Goal: Task Accomplishment & Management: Complete application form

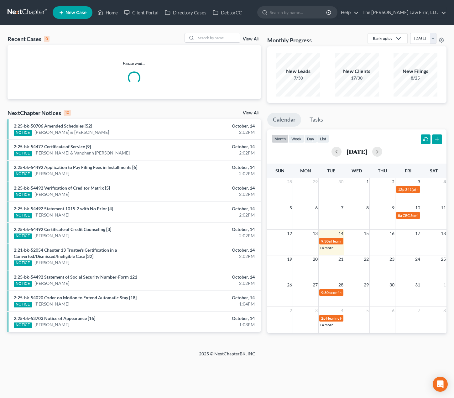
click at [223, 39] on input "search" at bounding box center [218, 37] width 44 height 9
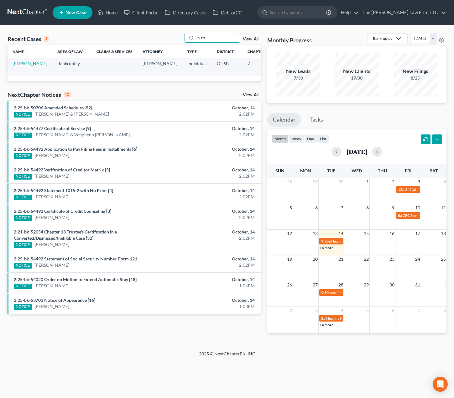
type input "slatz"
click at [23, 66] on link "[PERSON_NAME]" at bounding box center [30, 63] width 35 height 5
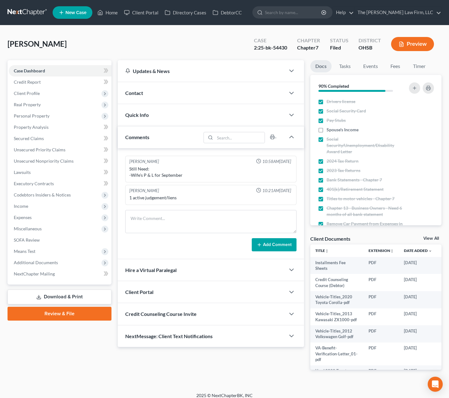
click at [28, 93] on span "Client Profile" at bounding box center [27, 92] width 26 height 5
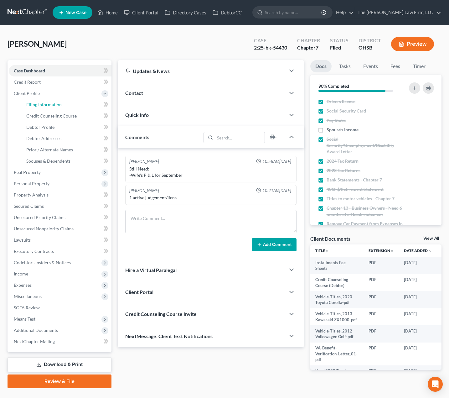
click at [34, 105] on span "Filing Information" at bounding box center [43, 104] width 35 height 5
select select "1"
select select "0"
select select "62"
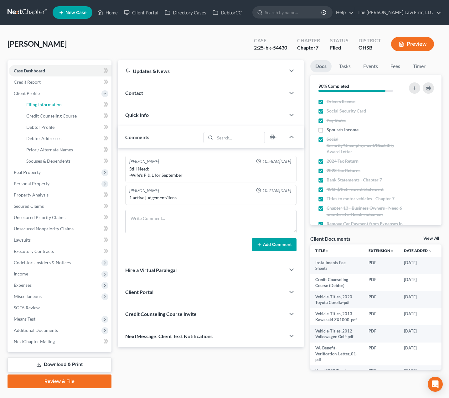
select select "36"
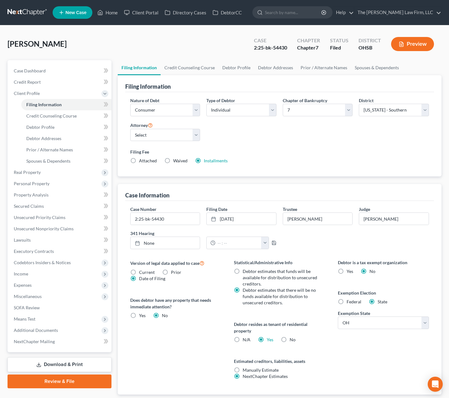
click at [29, 284] on span "Expenses" at bounding box center [23, 284] width 18 height 5
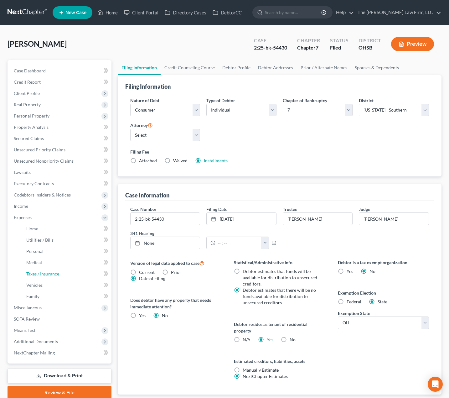
click at [34, 278] on link "Taxes / Insurance" at bounding box center [66, 273] width 90 height 11
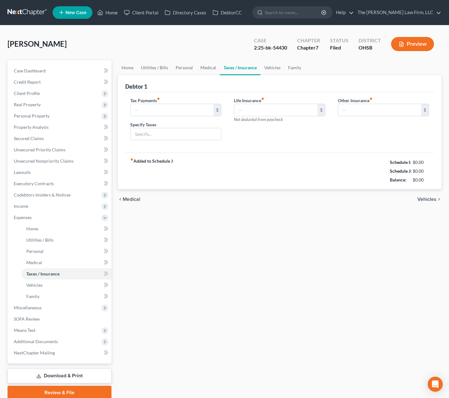
type input "0.00"
click at [51, 135] on link "Secured Claims" at bounding box center [60, 138] width 103 height 11
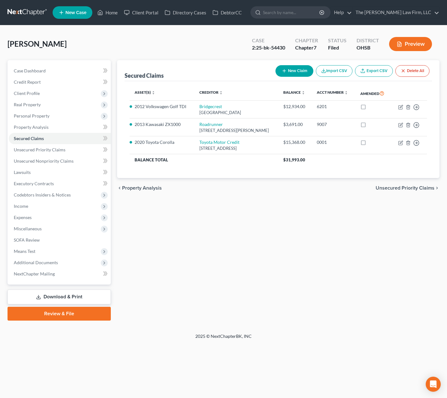
click at [305, 162] on span "$31,993.00" at bounding box center [294, 159] width 22 height 5
click at [310, 197] on div "chevron_left Property Analysis Unsecured Priority Claims chevron_right" at bounding box center [278, 188] width 323 height 20
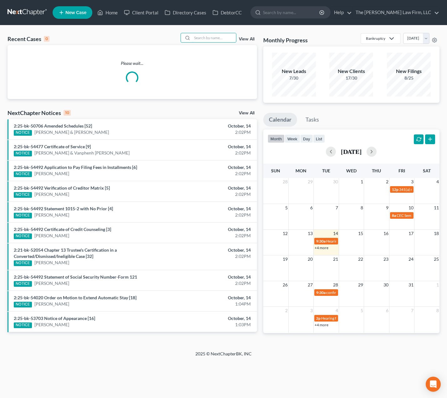
click at [209, 38] on input "search" at bounding box center [214, 37] width 44 height 9
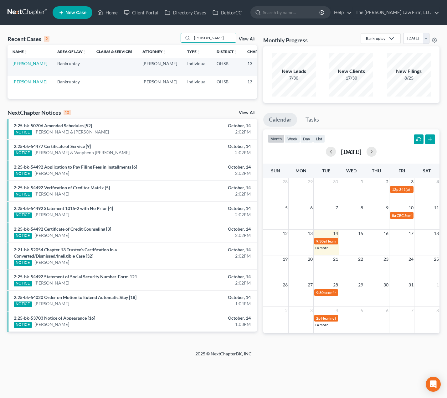
type input "collins"
click at [16, 66] on link "Collins, Jamie" at bounding box center [30, 63] width 35 height 5
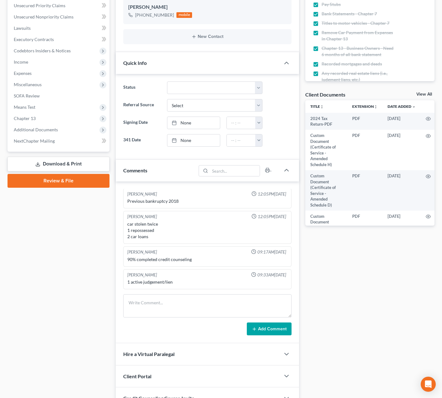
scroll to position [53, 0]
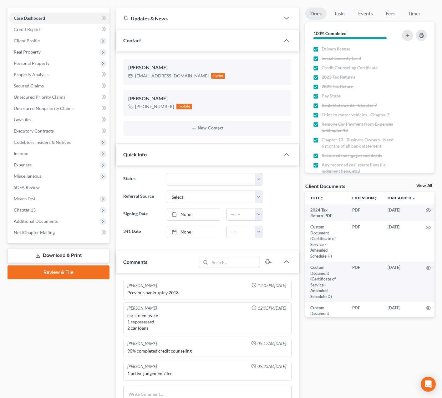
click at [45, 220] on span "Additional Documents" at bounding box center [36, 220] width 44 height 5
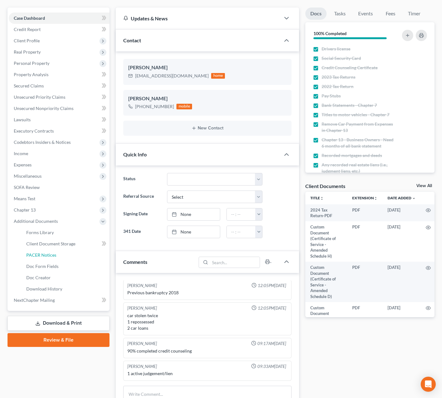
click at [49, 251] on link "PACER Notices" at bounding box center [65, 254] width 88 height 11
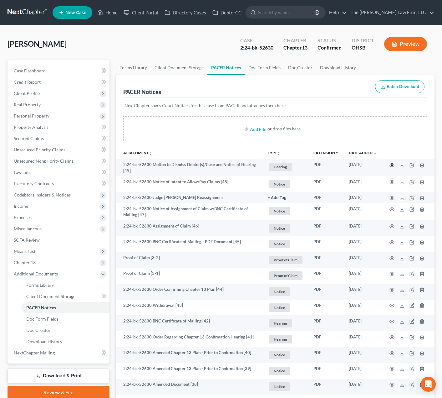
click at [391, 165] on icon "button" at bounding box center [392, 165] width 5 height 5
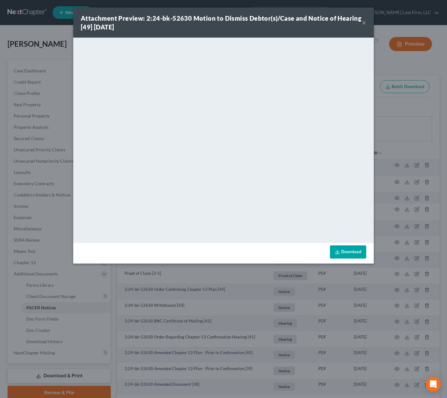
click at [44, 32] on div "Attachment Preview: 2:24-bk-52630 Motion to Dismiss Debtor(s)/Case and Notice o…" at bounding box center [223, 199] width 447 height 398
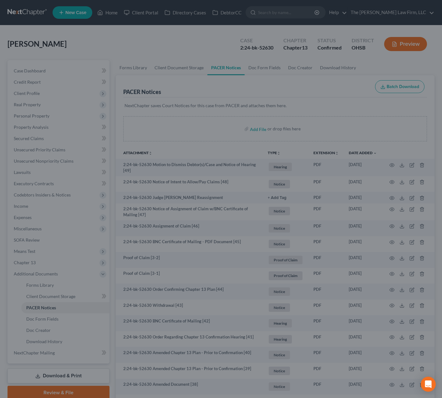
click at [24, 12] on div at bounding box center [221, 199] width 442 height 398
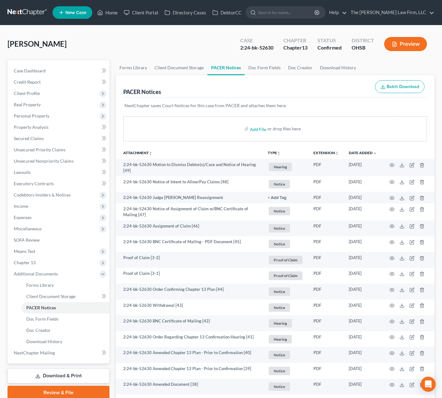
click at [24, 12] on link at bounding box center [28, 12] width 40 height 11
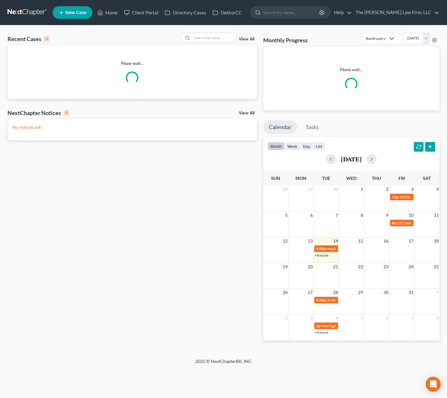
click at [226, 38] on input "search" at bounding box center [214, 37] width 44 height 9
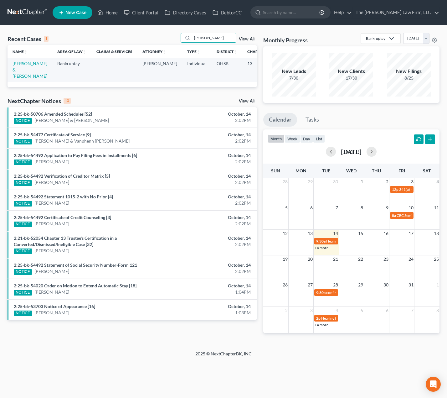
type input "hines"
click at [20, 72] on link "Hines, Elizabeth & Brian" at bounding box center [30, 70] width 35 height 18
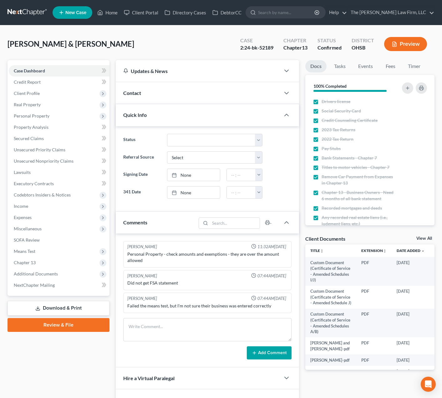
click at [39, 277] on span "Additional Documents" at bounding box center [59, 273] width 101 height 11
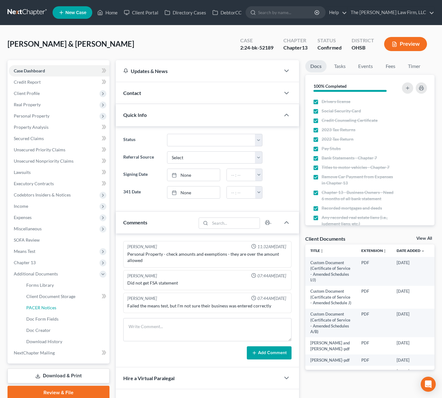
click at [42, 307] on span "PACER Notices" at bounding box center [41, 307] width 30 height 5
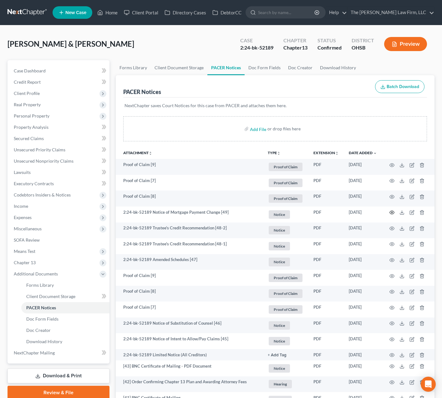
click at [395, 212] on icon "button" at bounding box center [392, 212] width 5 height 3
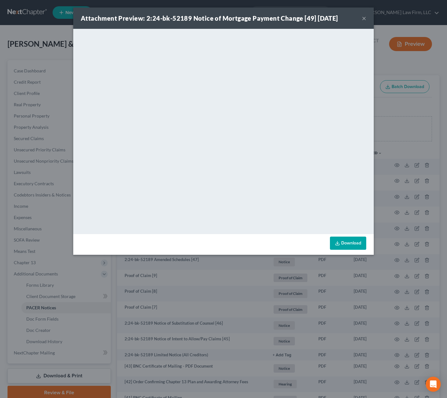
click at [365, 19] on button "×" at bounding box center [364, 18] width 4 height 8
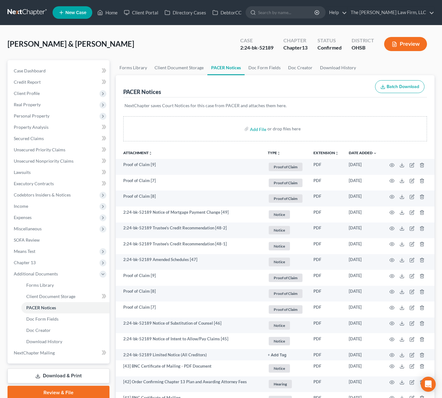
click at [23, 15] on link at bounding box center [28, 12] width 40 height 11
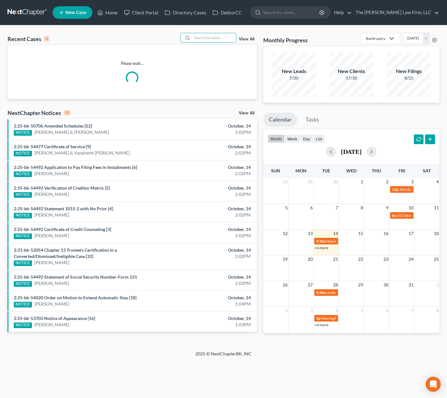
click at [202, 39] on input "search" at bounding box center [214, 37] width 44 height 9
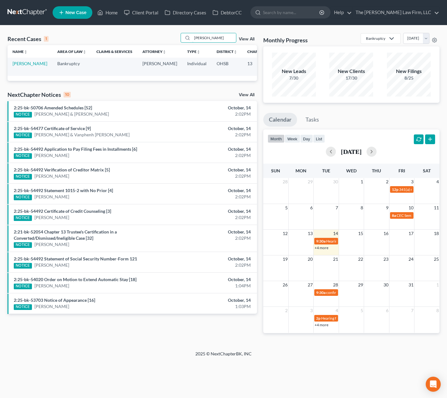
type input "trotter"
click at [18, 66] on link "Trotter, Tiffany" at bounding box center [30, 63] width 35 height 5
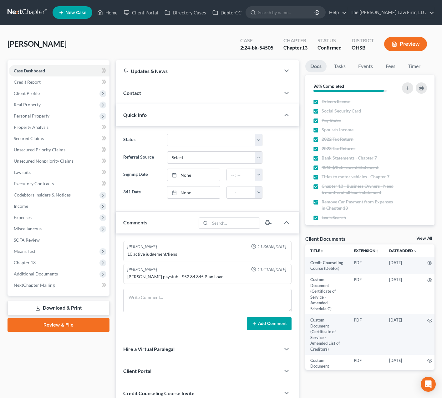
click at [57, 271] on span "Additional Documents" at bounding box center [59, 273] width 101 height 11
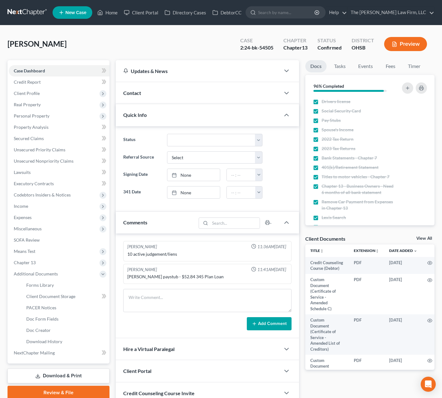
scroll to position [106, 0]
click at [54, 305] on span "PACER Notices" at bounding box center [41, 307] width 30 height 5
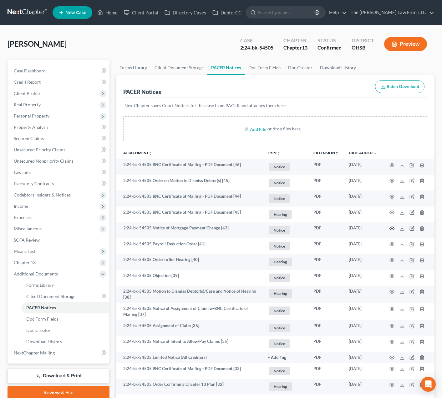
click at [394, 230] on icon "button" at bounding box center [392, 228] width 5 height 3
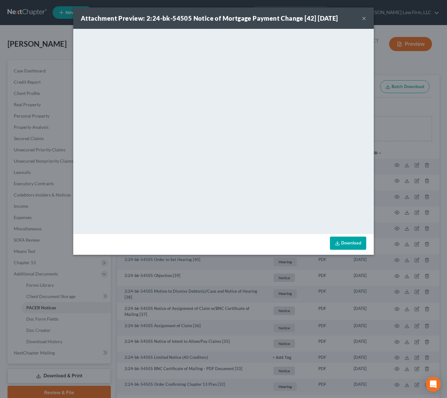
click at [363, 18] on button "×" at bounding box center [364, 18] width 4 height 8
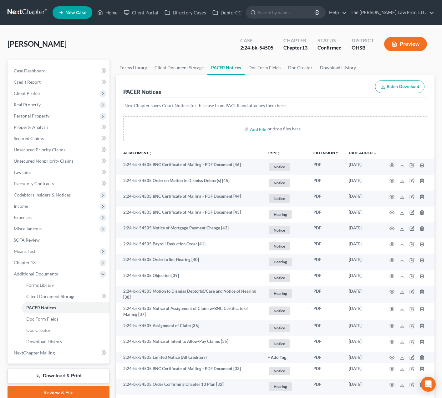
click at [31, 11] on link at bounding box center [28, 12] width 40 height 11
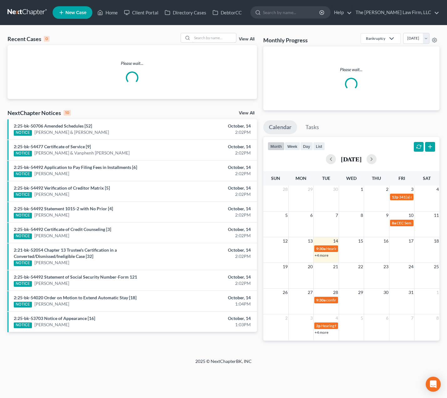
click at [210, 40] on input "search" at bounding box center [214, 37] width 44 height 9
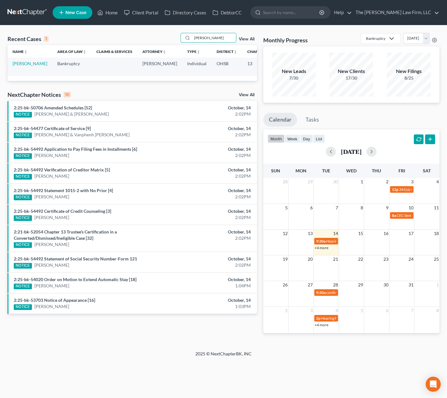
type input "stanley"
click at [16, 65] on link "[PERSON_NAME]" at bounding box center [30, 63] width 35 height 5
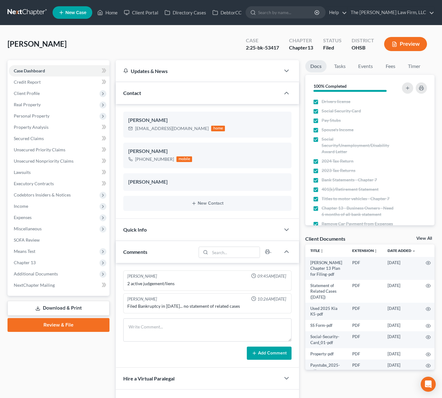
click at [28, 273] on span "Additional Documents" at bounding box center [36, 273] width 44 height 5
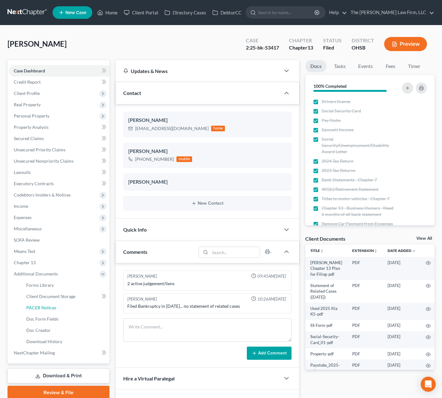
click at [43, 306] on span "PACER Notices" at bounding box center [41, 307] width 30 height 5
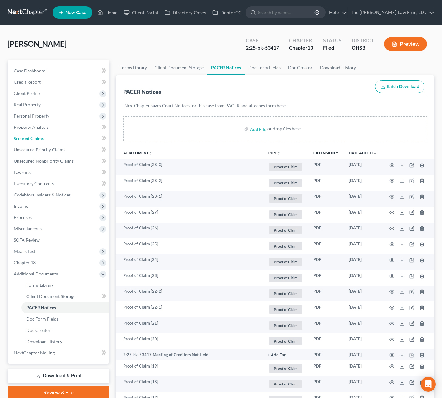
click at [39, 137] on span "Secured Claims" at bounding box center [29, 138] width 30 height 5
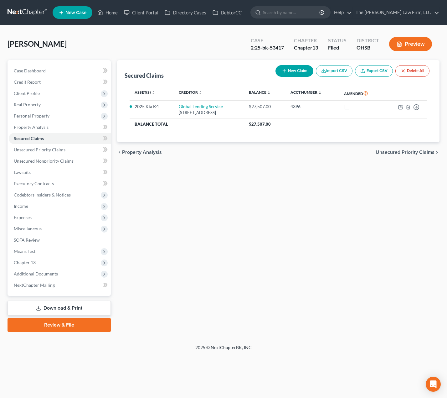
click at [40, 13] on link at bounding box center [28, 12] width 40 height 11
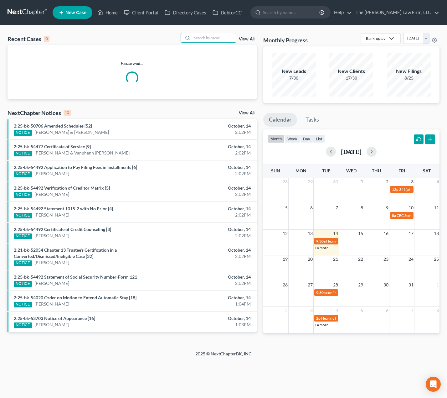
click at [208, 41] on input "search" at bounding box center [214, 37] width 44 height 9
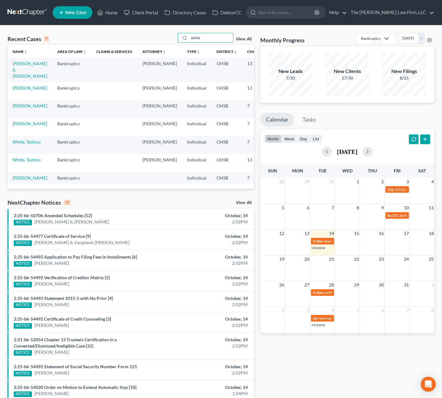
type input "white"
click at [20, 73] on link "[PERSON_NAME] & [PERSON_NAME]" at bounding box center [30, 70] width 35 height 18
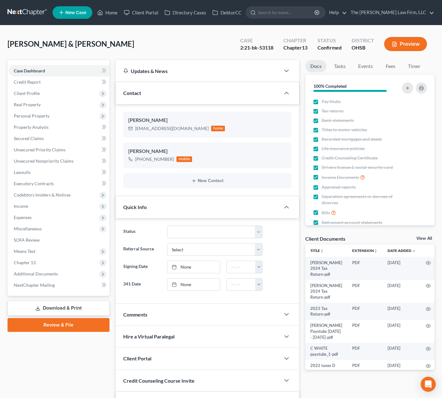
click at [43, 273] on span "Additional Documents" at bounding box center [36, 273] width 44 height 5
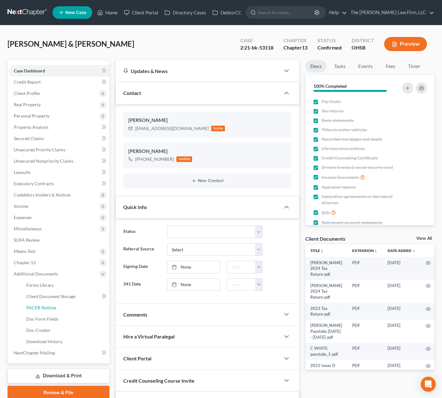
click at [49, 307] on span "PACER Notices" at bounding box center [41, 307] width 30 height 5
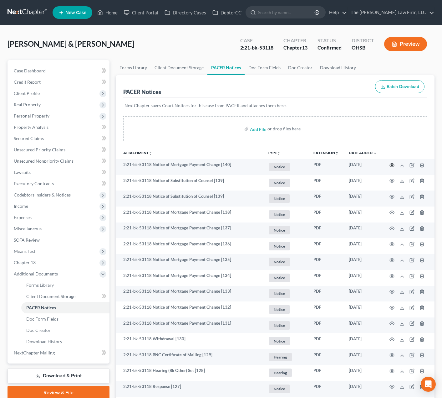
click at [393, 164] on icon "button" at bounding box center [392, 165] width 5 height 5
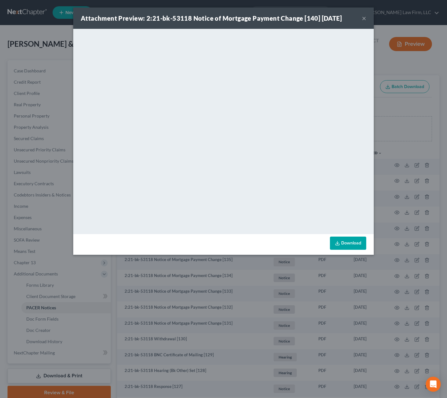
drag, startPoint x: 365, startPoint y: 18, endPoint x: 332, endPoint y: 18, distance: 32.6
click at [365, 18] on button "×" at bounding box center [364, 18] width 4 height 8
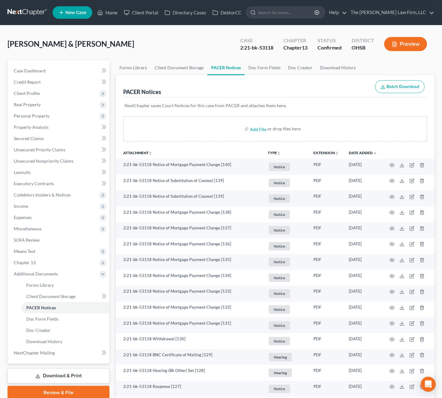
click at [17, 13] on link at bounding box center [28, 12] width 40 height 11
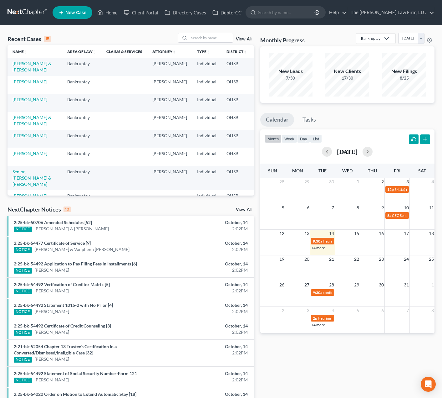
click at [199, 41] on input "search" at bounding box center [211, 37] width 44 height 9
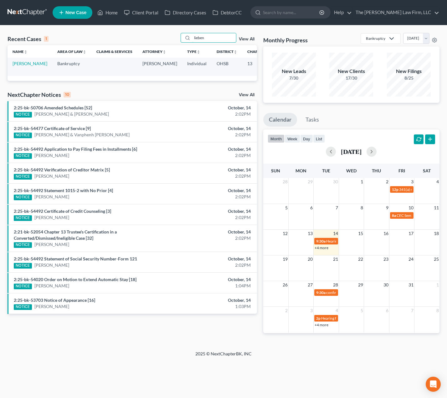
type input "lieben"
click at [16, 66] on link "[PERSON_NAME]" at bounding box center [30, 63] width 35 height 5
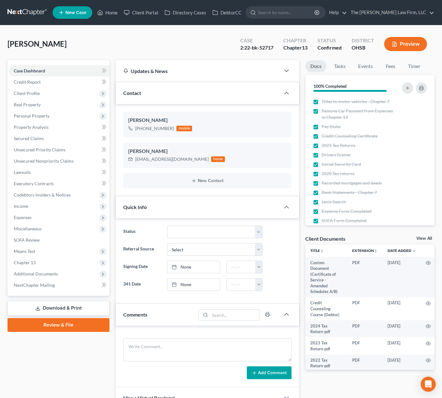
click at [35, 273] on span "Additional Documents" at bounding box center [36, 273] width 44 height 5
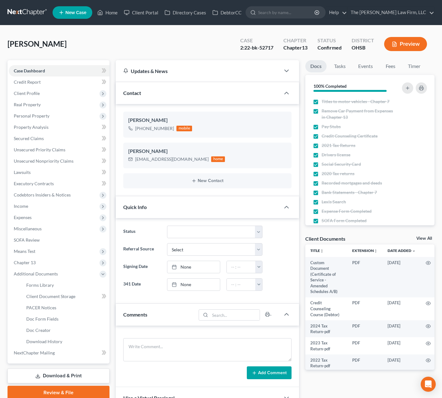
scroll to position [424, 0]
click at [43, 306] on span "PACER Notices" at bounding box center [41, 307] width 30 height 5
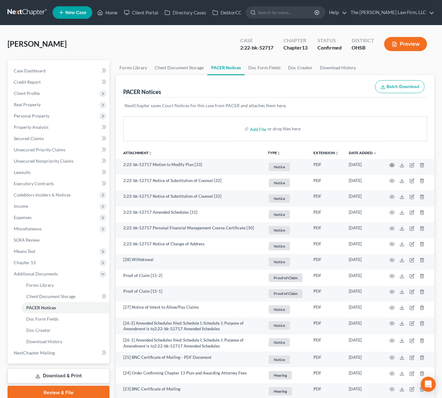
click at [391, 164] on icon "button" at bounding box center [392, 165] width 5 height 5
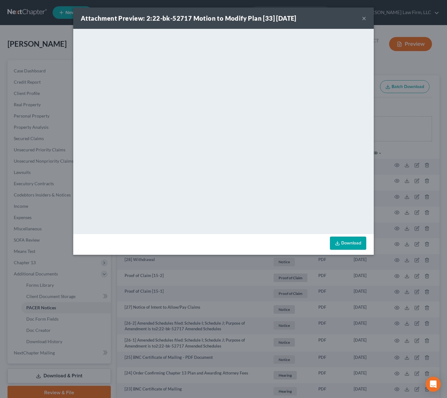
click at [365, 16] on button "×" at bounding box center [364, 18] width 4 height 8
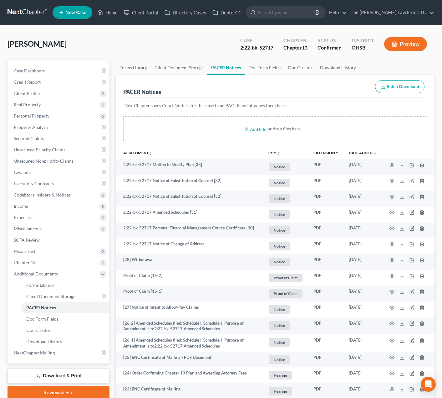
click at [29, 10] on link at bounding box center [28, 12] width 40 height 11
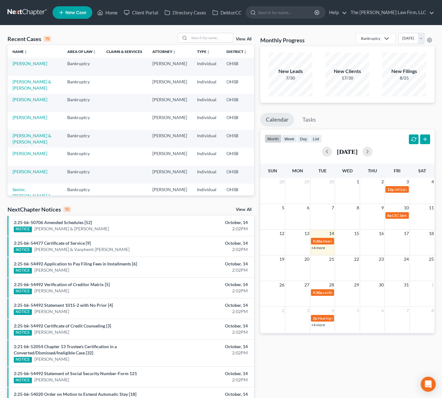
click at [203, 36] on input "search" at bounding box center [211, 37] width 44 height 9
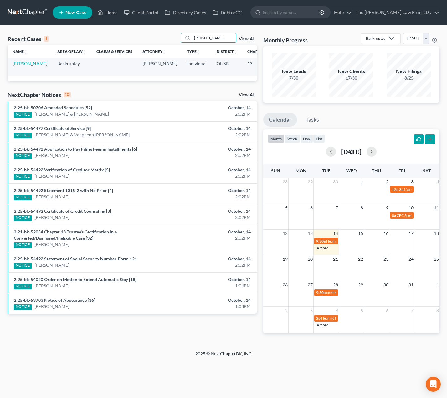
type input "[PERSON_NAME]"
click at [15, 66] on link "[PERSON_NAME]" at bounding box center [30, 63] width 35 height 5
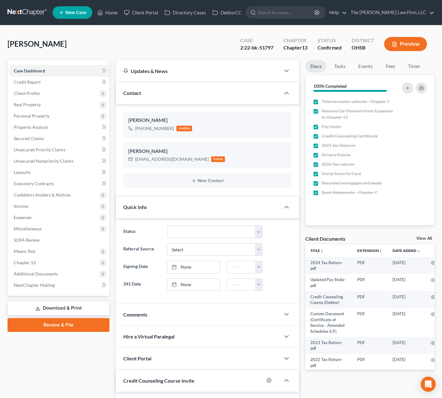
scroll to position [3112, 0]
click at [55, 271] on span "Additional Documents" at bounding box center [36, 273] width 44 height 5
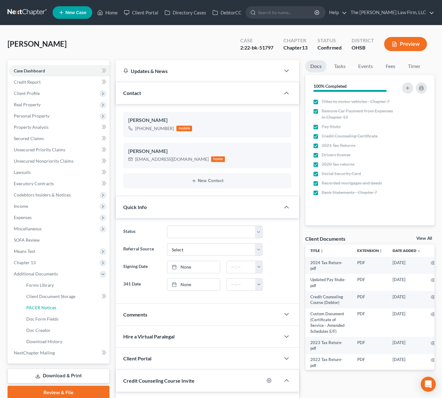
click at [47, 309] on span "PACER Notices" at bounding box center [41, 307] width 30 height 5
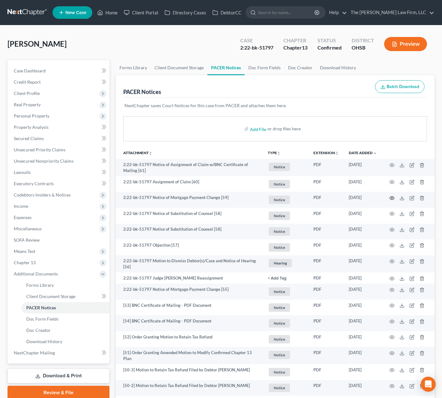
click at [394, 197] on icon "button" at bounding box center [392, 197] width 5 height 5
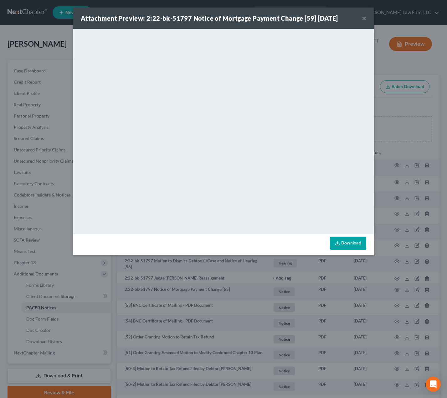
click at [363, 19] on button "×" at bounding box center [364, 18] width 4 height 8
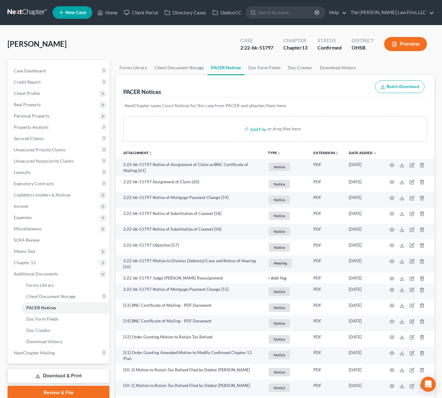
click at [17, 13] on link at bounding box center [28, 12] width 40 height 11
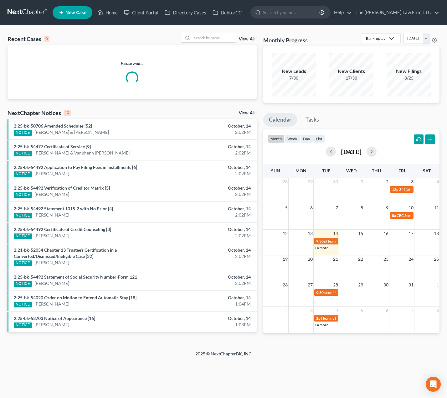
click at [215, 40] on input "search" at bounding box center [214, 37] width 44 height 9
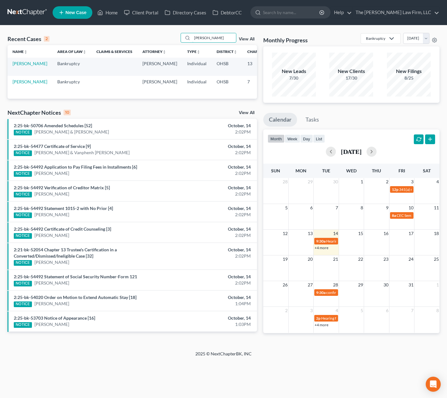
type input "[PERSON_NAME]"
click at [19, 64] on link "[PERSON_NAME]" at bounding box center [30, 63] width 35 height 5
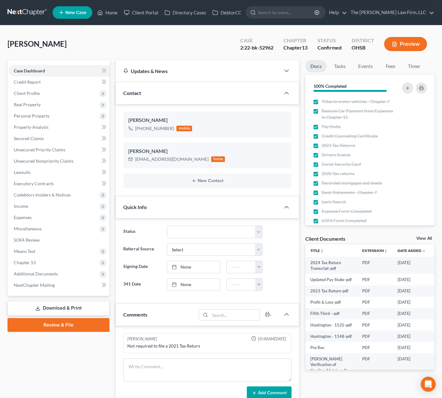
click at [59, 272] on span "Additional Documents" at bounding box center [59, 273] width 101 height 11
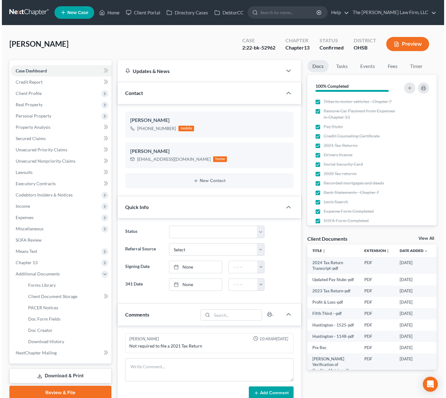
scroll to position [1036, 0]
click at [51, 307] on span "PACER Notices" at bounding box center [41, 307] width 30 height 5
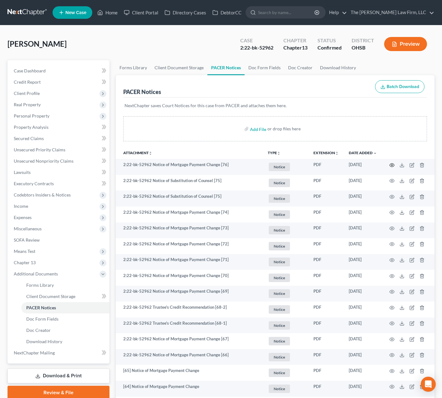
click at [391, 164] on icon "button" at bounding box center [392, 164] width 5 height 3
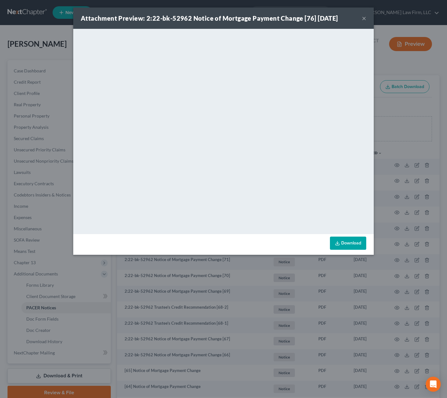
click at [363, 19] on button "×" at bounding box center [364, 18] width 4 height 8
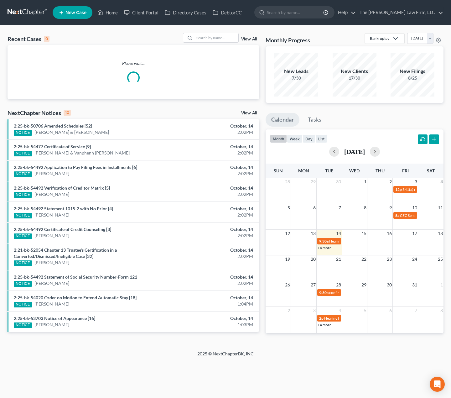
click at [213, 32] on div "Recent Cases 0 View All Please wait... NextChapter Notices 10 View All 2:25-bk-…" at bounding box center [225, 187] width 451 height 325
click at [209, 38] on input "search" at bounding box center [216, 37] width 44 height 9
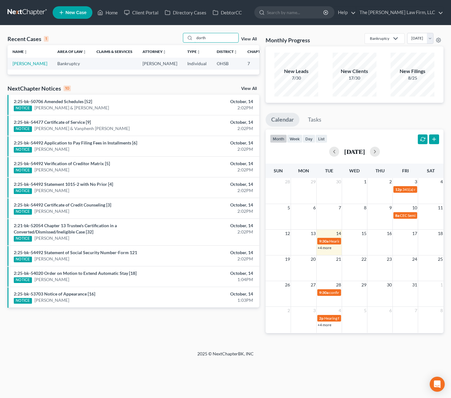
type input "dorth"
click at [17, 66] on link "[PERSON_NAME]" at bounding box center [30, 63] width 35 height 5
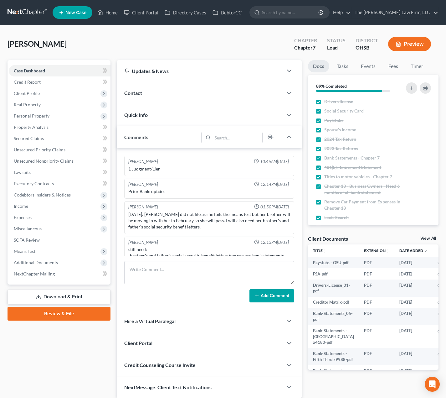
scroll to position [71, 0]
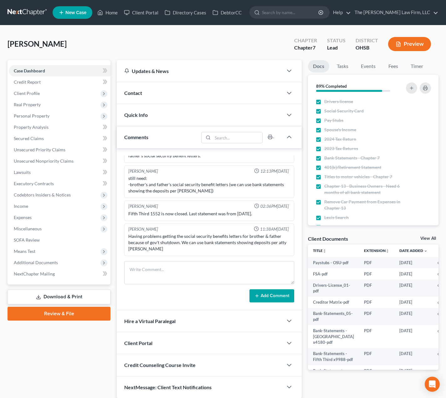
click at [354, 227] on div "Docs Tasks Events Fees Timer 89% Completed Nothing here yet! Drivers license So…" at bounding box center [373, 229] width 137 height 338
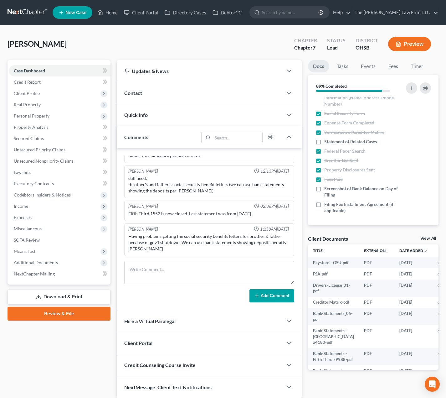
click at [74, 263] on span "Additional Documents" at bounding box center [60, 262] width 102 height 11
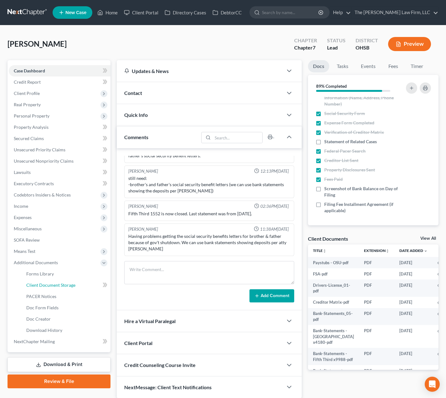
click at [49, 282] on link "Client Document Storage" at bounding box center [65, 284] width 89 height 11
select select "7"
select select "61"
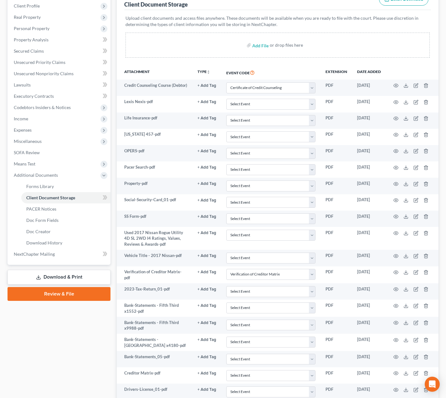
scroll to position [66, 0]
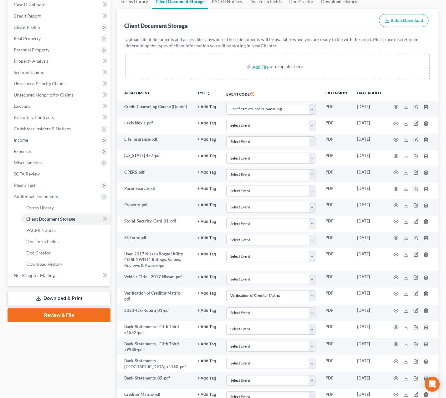
click at [406, 188] on line at bounding box center [406, 188] width 0 height 3
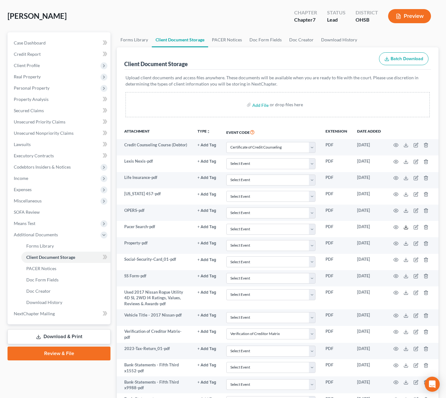
scroll to position [0, 0]
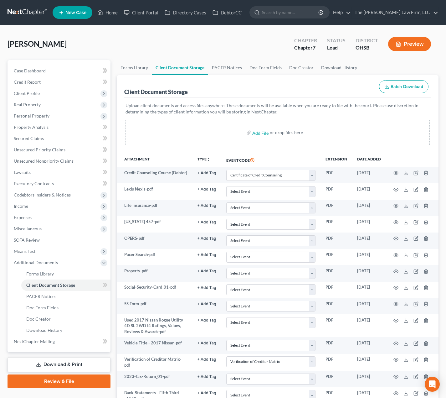
click at [45, 219] on span "Expenses" at bounding box center [60, 217] width 102 height 11
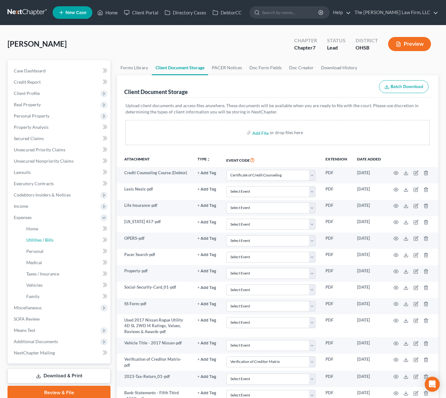
click at [43, 240] on span "Utilities / Bills" at bounding box center [39, 239] width 27 height 5
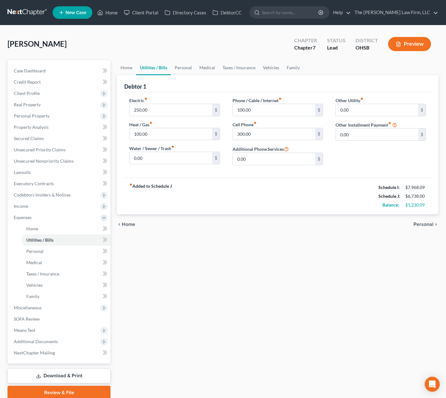
click at [44, 94] on span "Client Profile" at bounding box center [60, 93] width 102 height 11
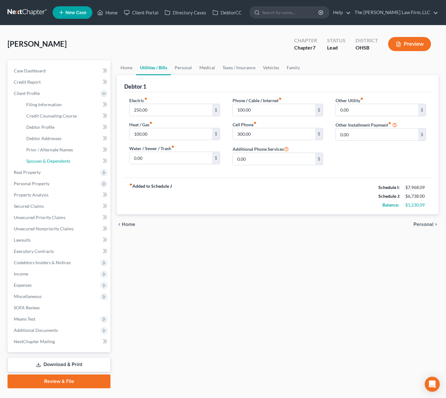
click at [48, 159] on span "Spouses & Dependents" at bounding box center [48, 160] width 44 height 5
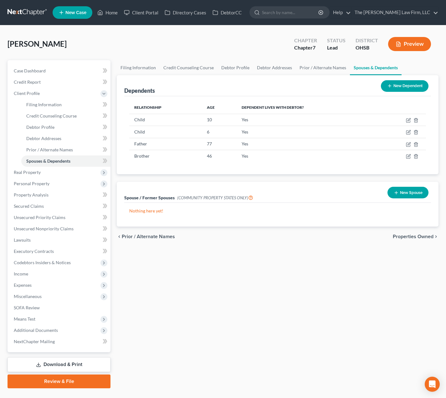
click at [29, 284] on span "Expenses" at bounding box center [23, 284] width 18 height 5
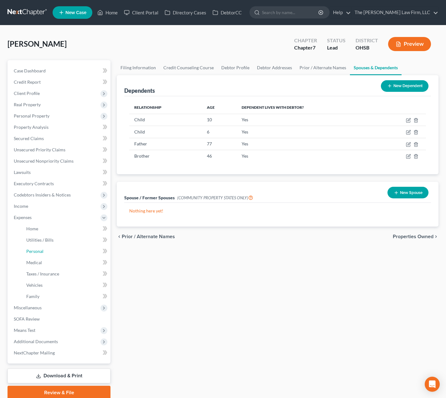
click at [41, 248] on span "Personal" at bounding box center [34, 250] width 17 height 5
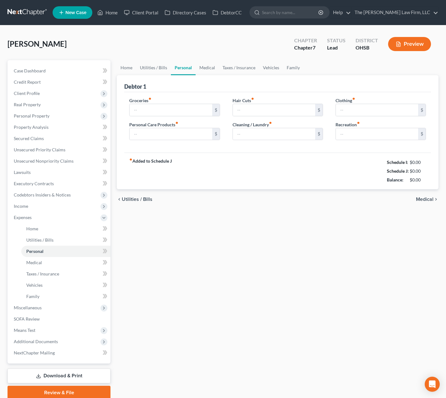
type input "1,400.00"
type input "125.00"
type input "60.00"
type input "100.00"
type input "250.00"
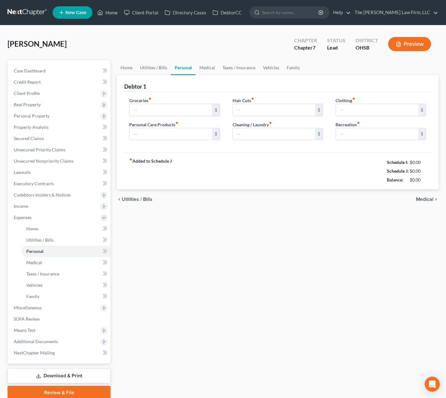
type input "175.00"
click at [209, 62] on link "Medical" at bounding box center [207, 67] width 23 height 15
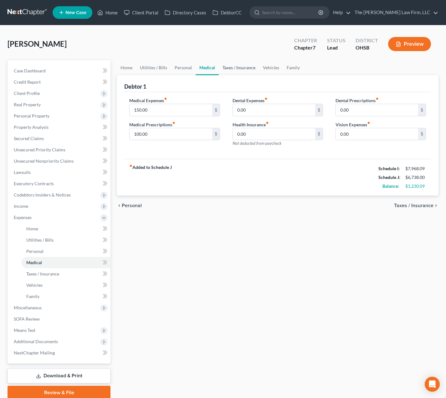
click at [233, 69] on link "Taxes / Insurance" at bounding box center [239, 67] width 40 height 15
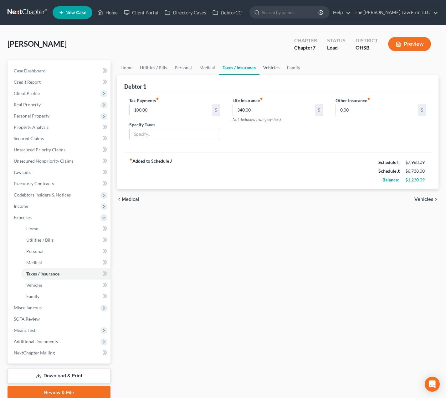
click at [269, 66] on link "Vehicles" at bounding box center [272, 67] width 24 height 15
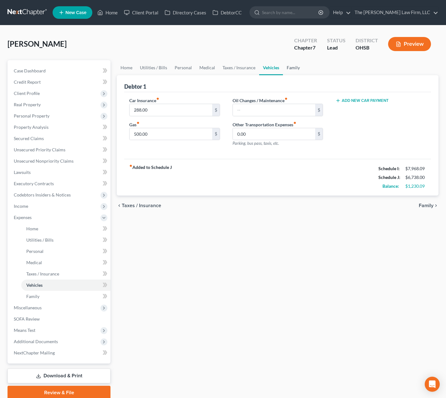
click at [295, 67] on link "Family" at bounding box center [293, 67] width 21 height 15
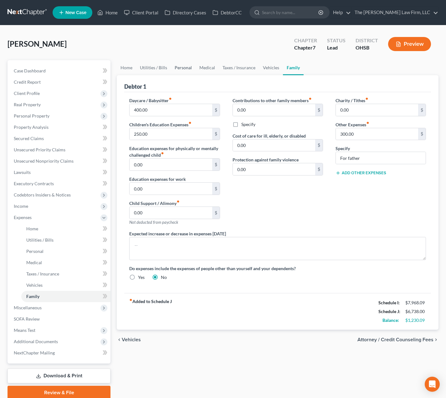
click at [180, 68] on link "Personal" at bounding box center [183, 67] width 25 height 15
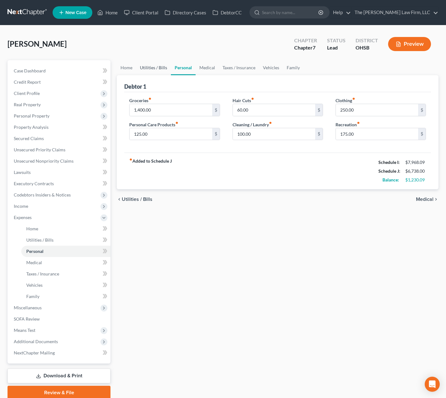
click at [155, 66] on link "Utilities / Bills" at bounding box center [153, 67] width 35 height 15
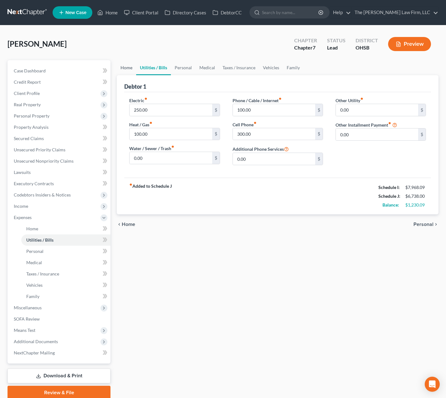
click at [129, 68] on link "Home" at bounding box center [126, 67] width 19 height 15
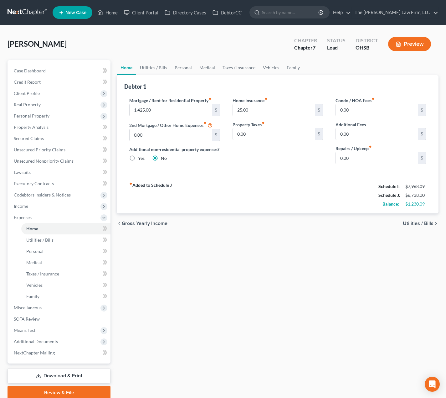
click at [38, 96] on span "Client Profile" at bounding box center [60, 93] width 102 height 11
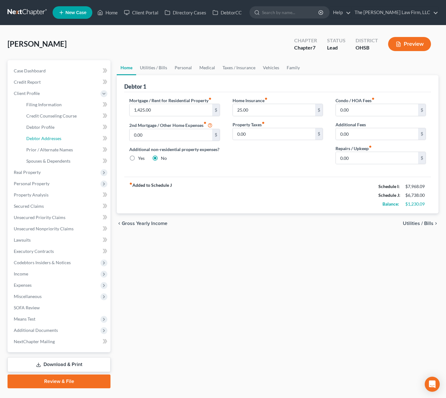
click at [48, 136] on span "Debtor Addresses" at bounding box center [43, 138] width 35 height 5
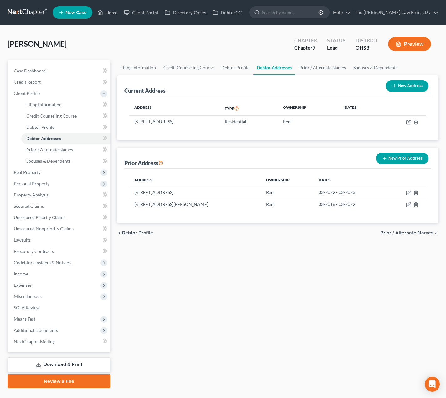
drag, startPoint x: 132, startPoint y: 123, endPoint x: 220, endPoint y: 121, distance: 88.7
click at [220, 121] on td "[STREET_ADDRESS]" at bounding box center [174, 122] width 90 height 12
copy td "[STREET_ADDRESS]"
click at [240, 40] on div "[PERSON_NAME] Upgraded Chapter Chapter 7 Status Lead District [GEOGRAPHIC_DATA]…" at bounding box center [223, 46] width 431 height 27
click at [33, 202] on link "Secured Claims" at bounding box center [60, 205] width 102 height 11
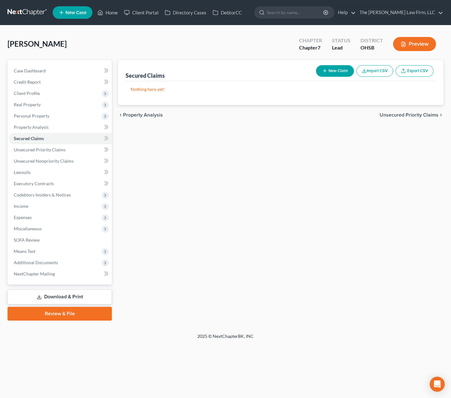
click at [34, 217] on span "Expenses" at bounding box center [60, 217] width 103 height 11
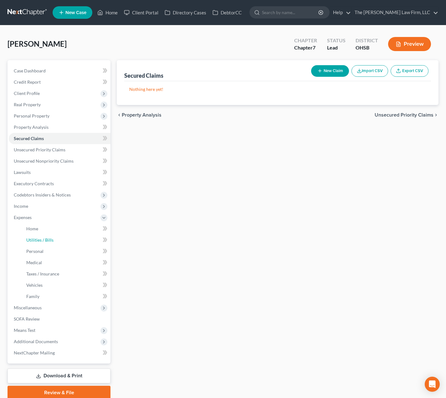
click at [38, 236] on link "Utilities / Bills" at bounding box center [65, 239] width 89 height 11
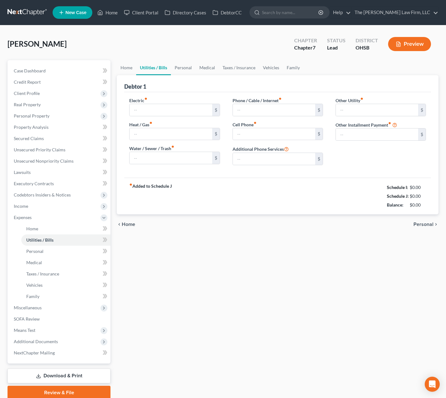
type input "250.00"
type input "100.00"
type input "0.00"
type input "100.00"
type input "300.00"
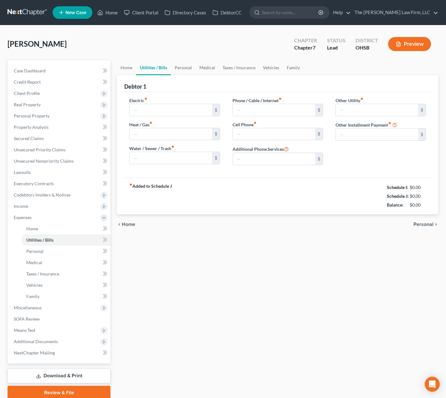
type input "0.00"
click at [76, 160] on link "Unsecured Nonpriority Claims" at bounding box center [60, 160] width 102 height 11
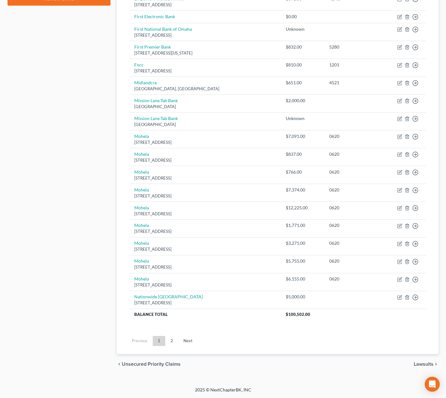
scroll to position [2, 0]
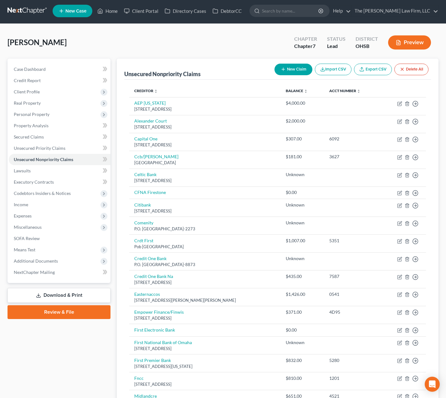
click at [406, 49] on button "Preview" at bounding box center [409, 42] width 43 height 14
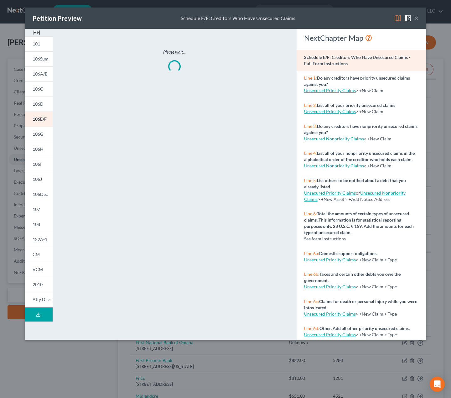
click at [39, 30] on img at bounding box center [37, 33] width 8 height 8
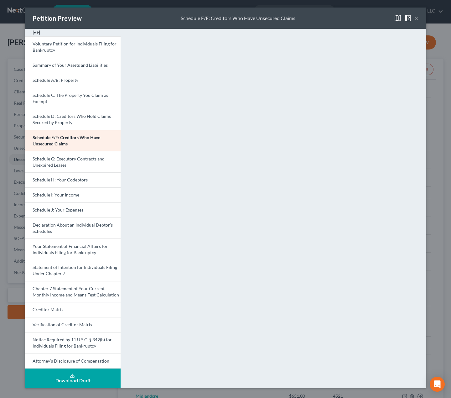
click at [416, 20] on button "×" at bounding box center [416, 18] width 4 height 8
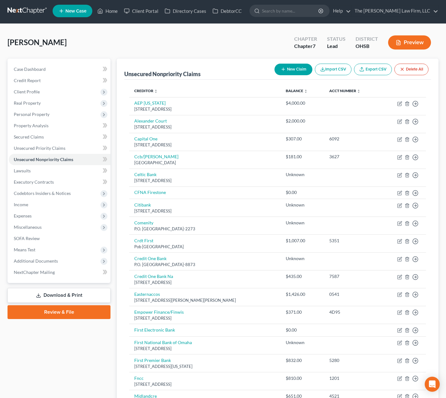
click at [36, 208] on span "Income" at bounding box center [60, 204] width 102 height 11
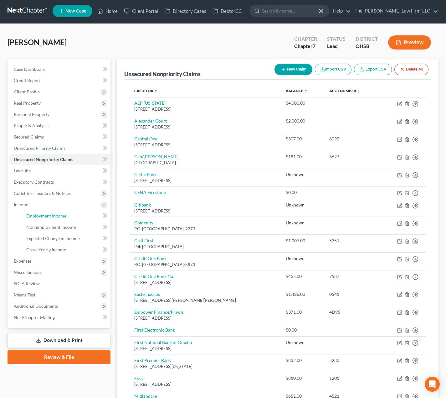
click at [36, 216] on span "Employment Income" at bounding box center [46, 215] width 40 height 5
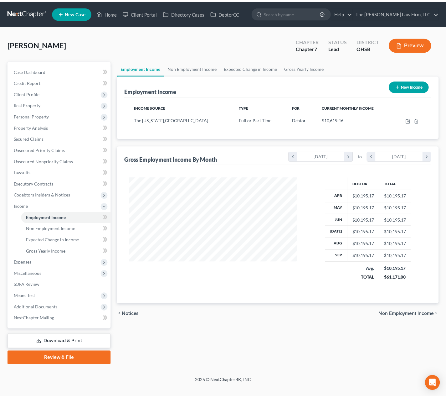
scroll to position [112, 183]
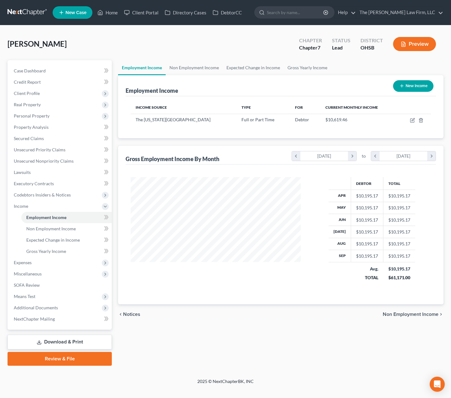
click at [27, 264] on span "Expenses" at bounding box center [23, 262] width 18 height 5
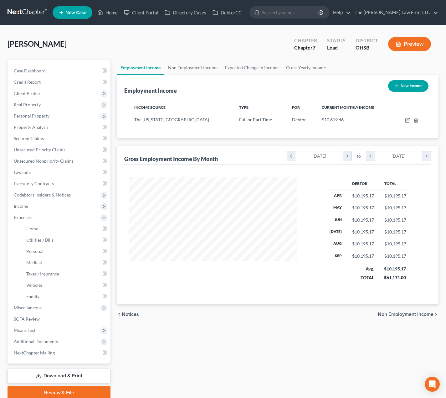
scroll to position [313024, 312956]
click at [31, 245] on link "Utilities / Bills" at bounding box center [65, 239] width 89 height 11
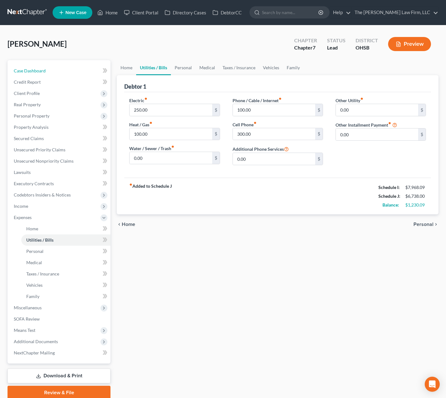
click at [52, 70] on link "Case Dashboard" at bounding box center [60, 70] width 102 height 11
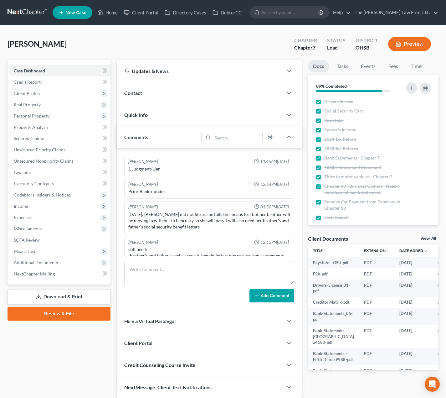
scroll to position [71, 0]
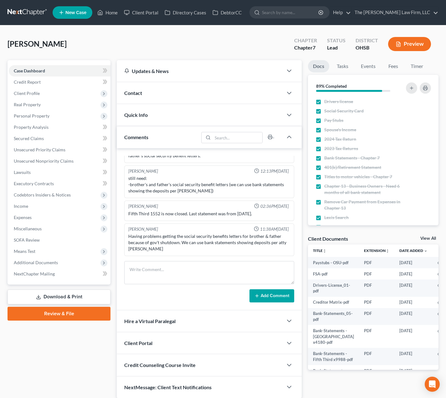
click at [199, 101] on div "Contact" at bounding box center [200, 93] width 166 height 22
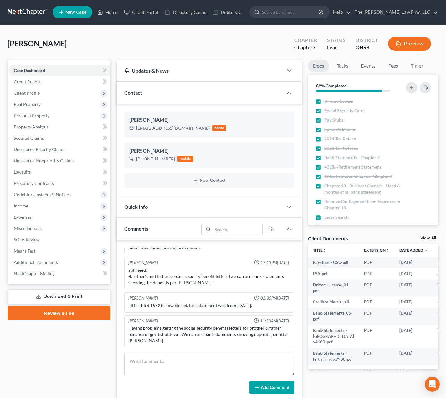
scroll to position [0, 0]
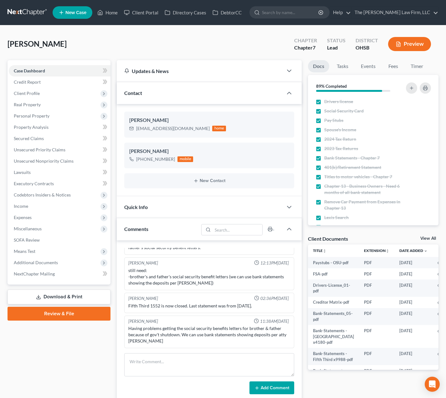
click at [43, 251] on span "Means Test" at bounding box center [60, 250] width 102 height 11
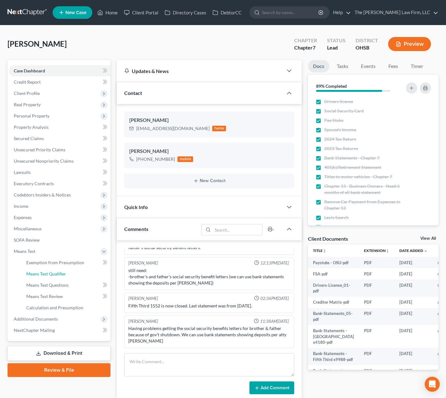
click at [45, 271] on span "Means Test Qualifier" at bounding box center [46, 273] width 40 height 5
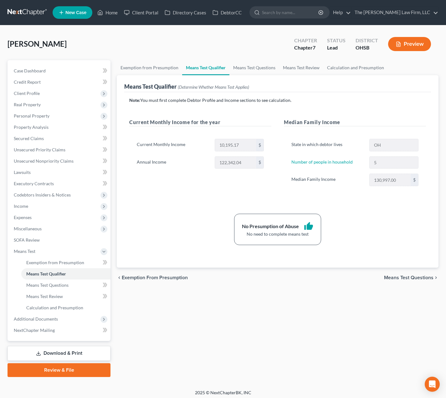
click at [46, 217] on span "Expenses" at bounding box center [60, 217] width 102 height 11
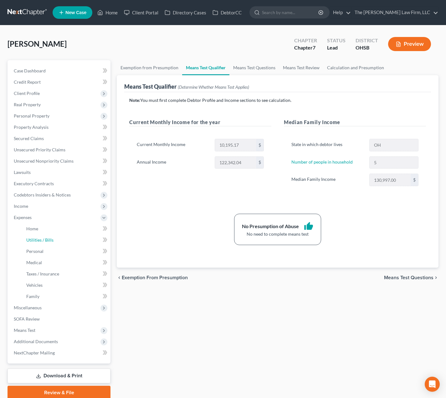
click at [51, 237] on span "Utilities / Bills" at bounding box center [39, 239] width 27 height 5
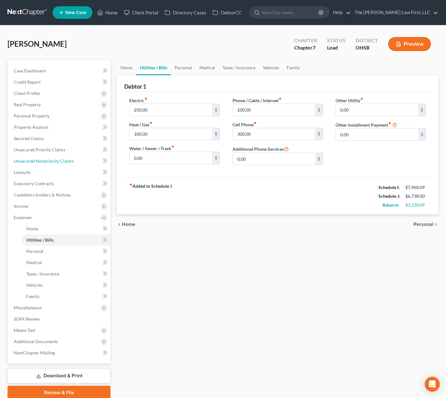
click at [61, 162] on span "Unsecured Nonpriority Claims" at bounding box center [44, 160] width 60 height 5
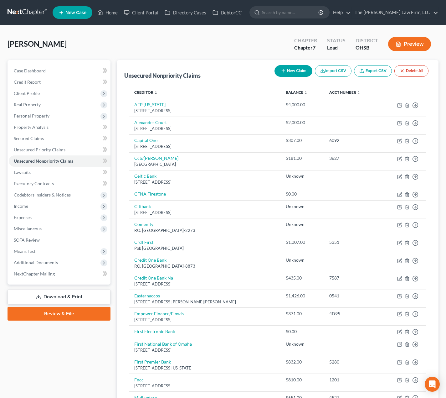
click at [415, 42] on button "Preview" at bounding box center [409, 44] width 43 height 14
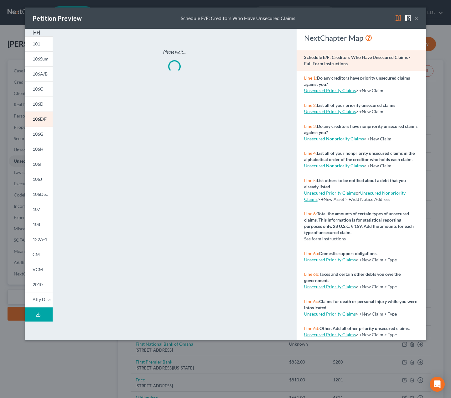
click at [39, 33] on img at bounding box center [37, 33] width 8 height 8
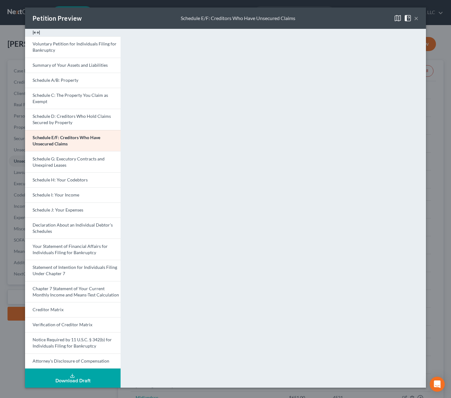
click at [415, 17] on button "×" at bounding box center [416, 18] width 4 height 8
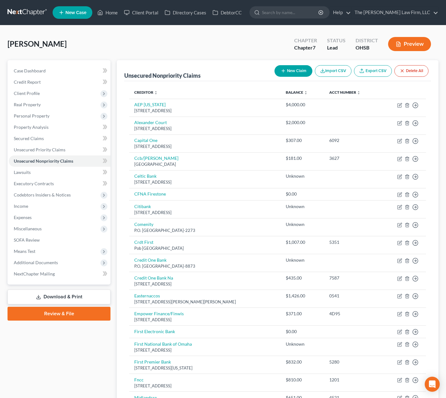
click at [34, 96] on span "Client Profile" at bounding box center [60, 93] width 102 height 11
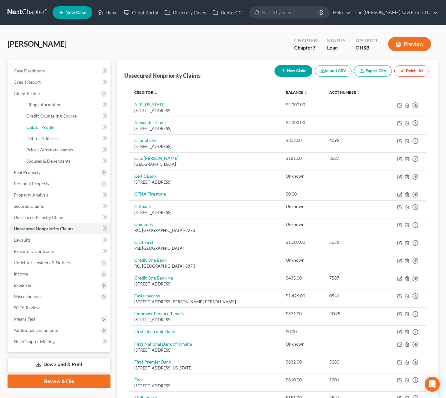
click at [35, 126] on span "Debtor Profile" at bounding box center [40, 126] width 28 height 5
select select "0"
select select "4"
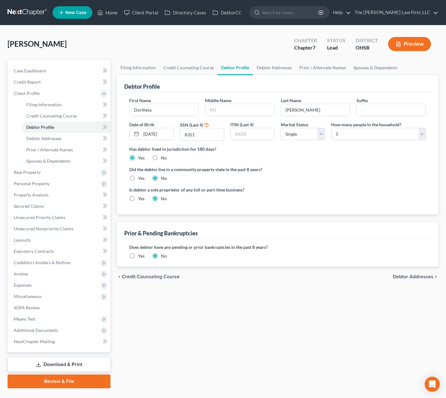
click at [37, 275] on span "Income" at bounding box center [60, 273] width 102 height 11
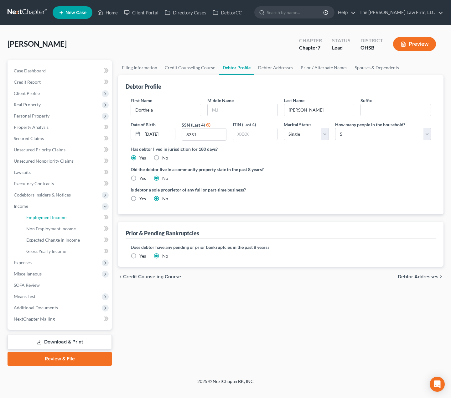
click at [42, 220] on link "Employment Income" at bounding box center [66, 217] width 90 height 11
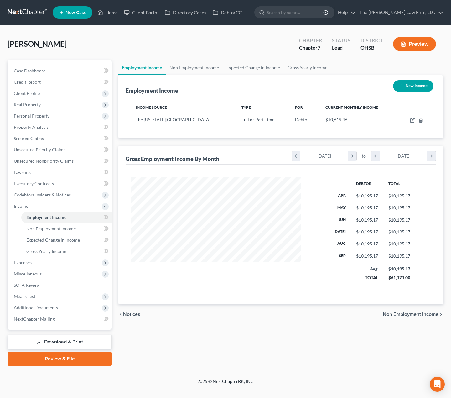
scroll to position [313024, 312953]
click at [47, 263] on span "Expenses" at bounding box center [60, 262] width 103 height 11
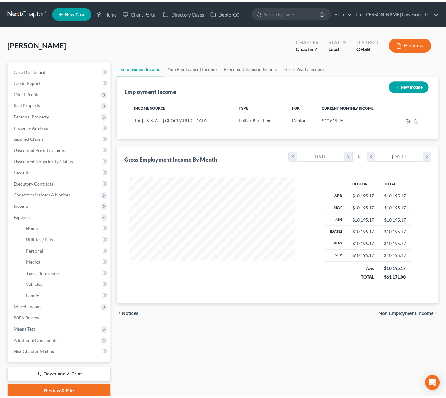
scroll to position [313024, 312956]
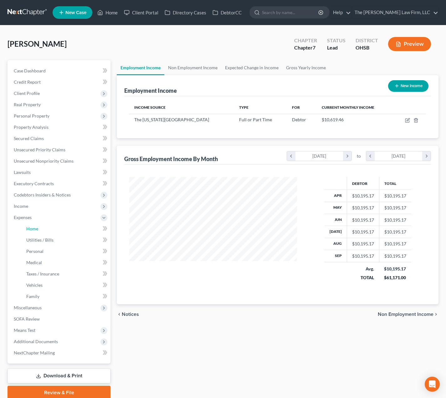
click at [44, 228] on link "Home" at bounding box center [65, 228] width 89 height 11
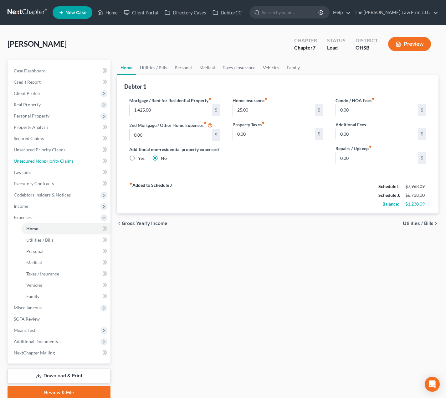
click at [52, 165] on link "Unsecured Nonpriority Claims" at bounding box center [60, 160] width 102 height 11
